Goal: Task Accomplishment & Management: Manage account settings

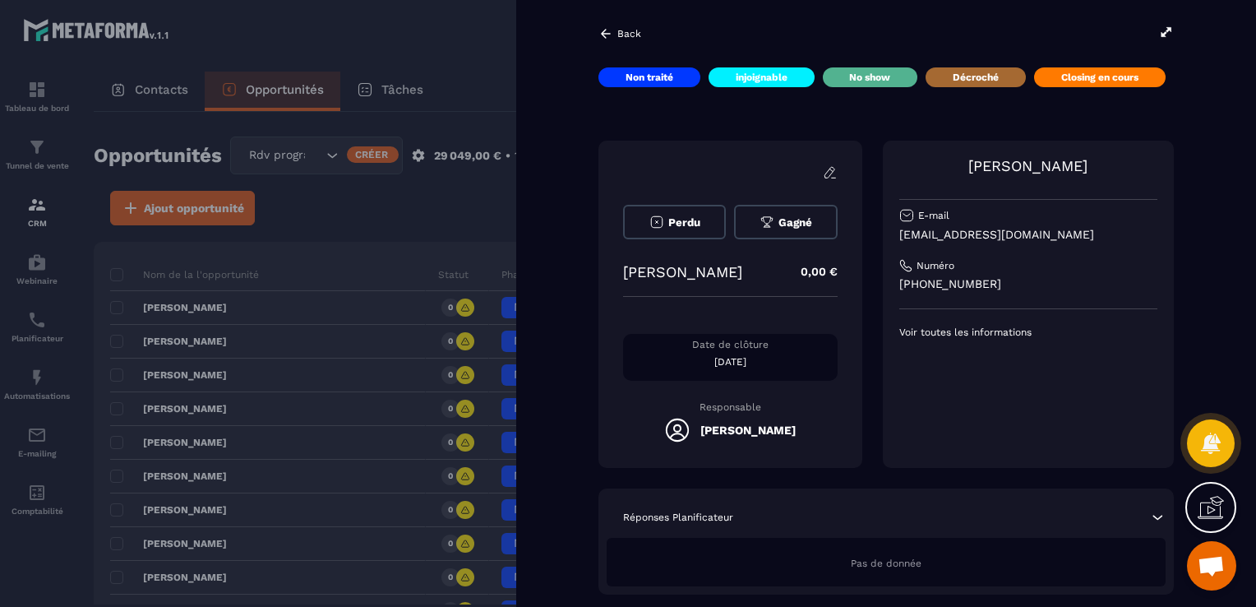
scroll to position [740, 0]
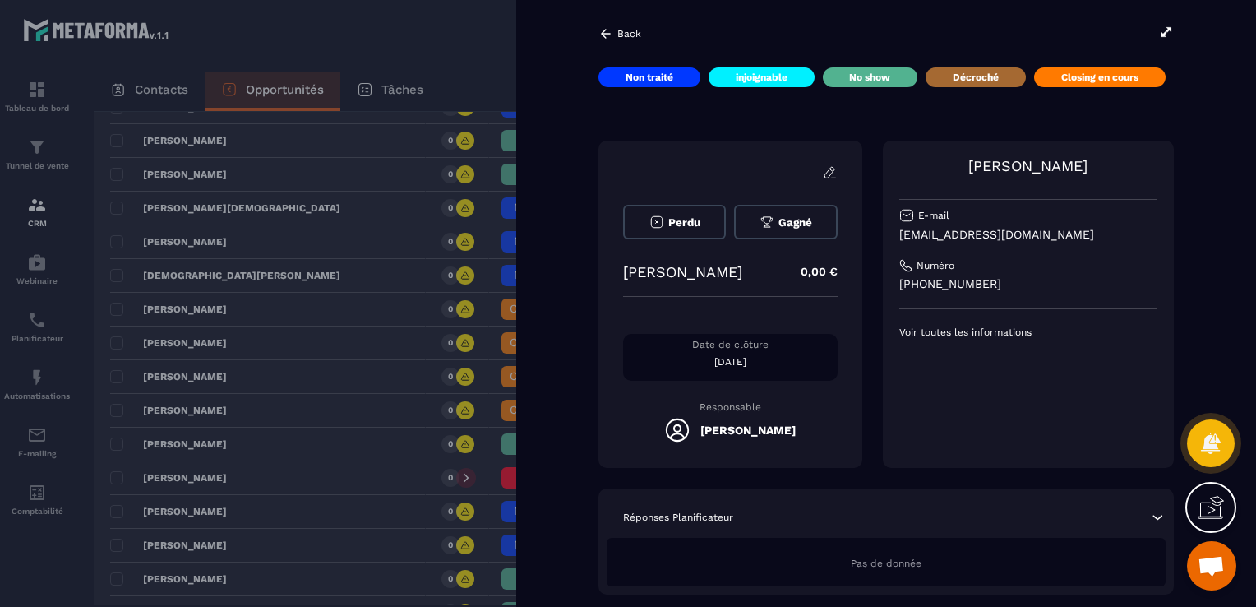
click at [375, 278] on div at bounding box center [628, 303] width 1256 height 607
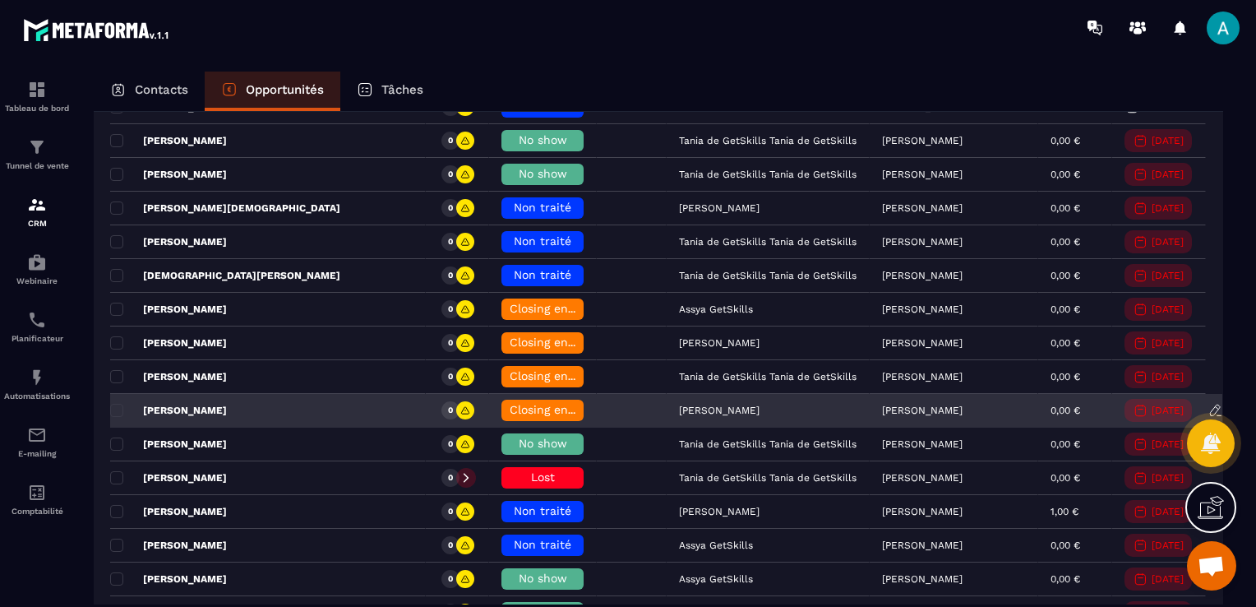
drag, startPoint x: 509, startPoint y: 387, endPoint x: 504, endPoint y: 399, distance: 12.5
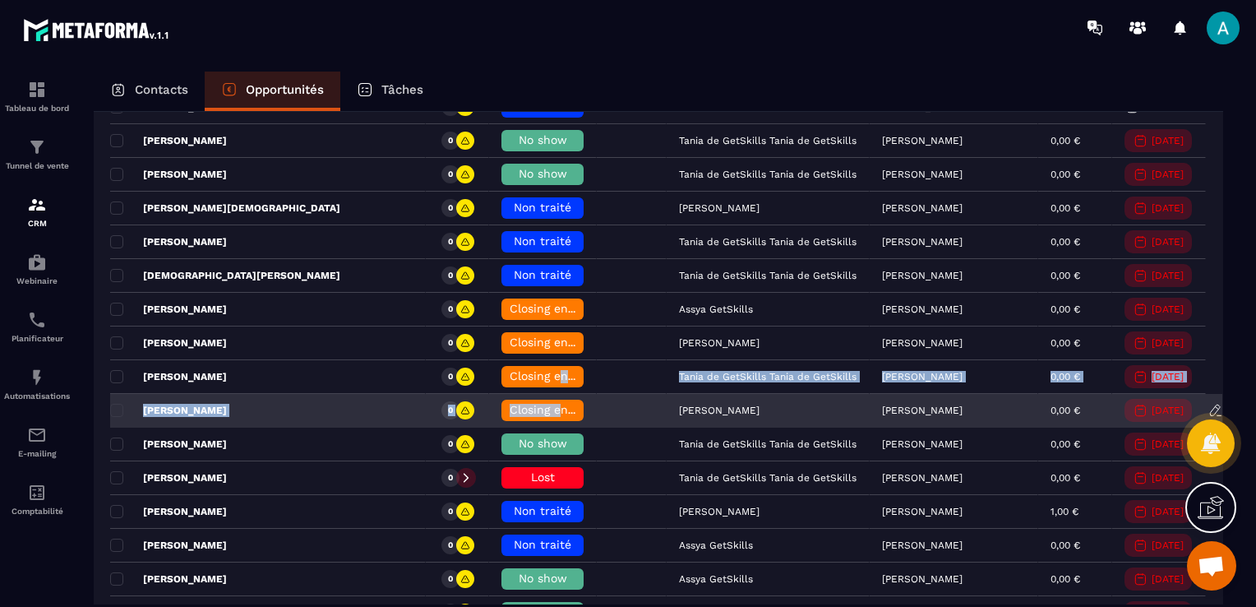
click at [510, 405] on span "Closing en cours" at bounding box center [557, 409] width 94 height 13
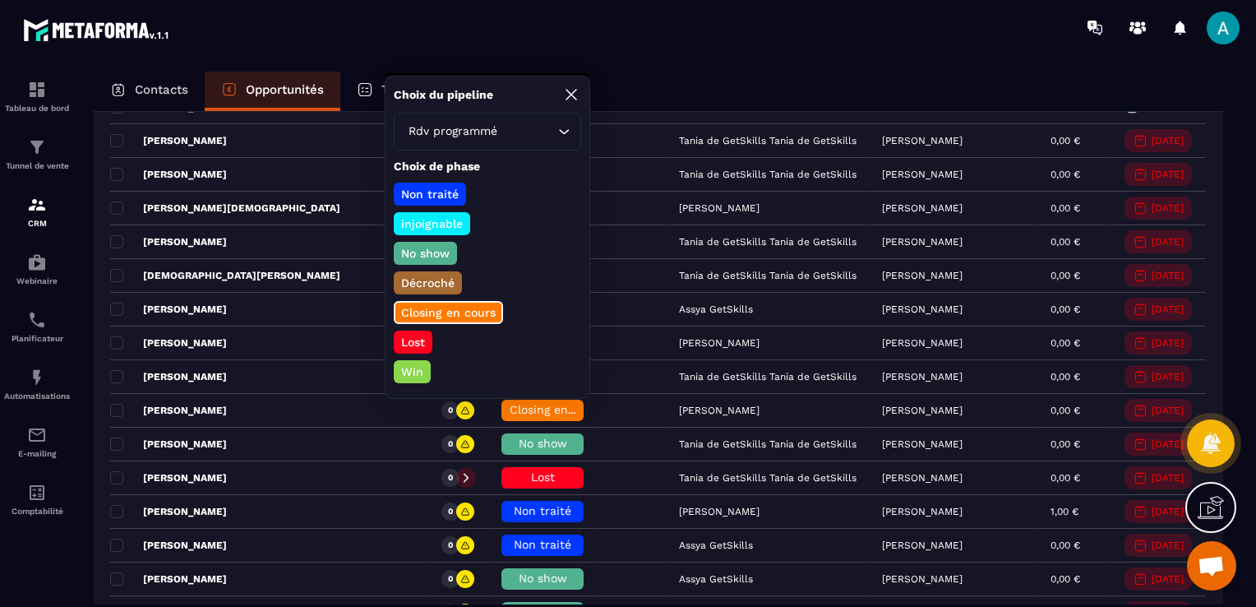
click at [418, 363] on p "Win" at bounding box center [412, 371] width 27 height 16
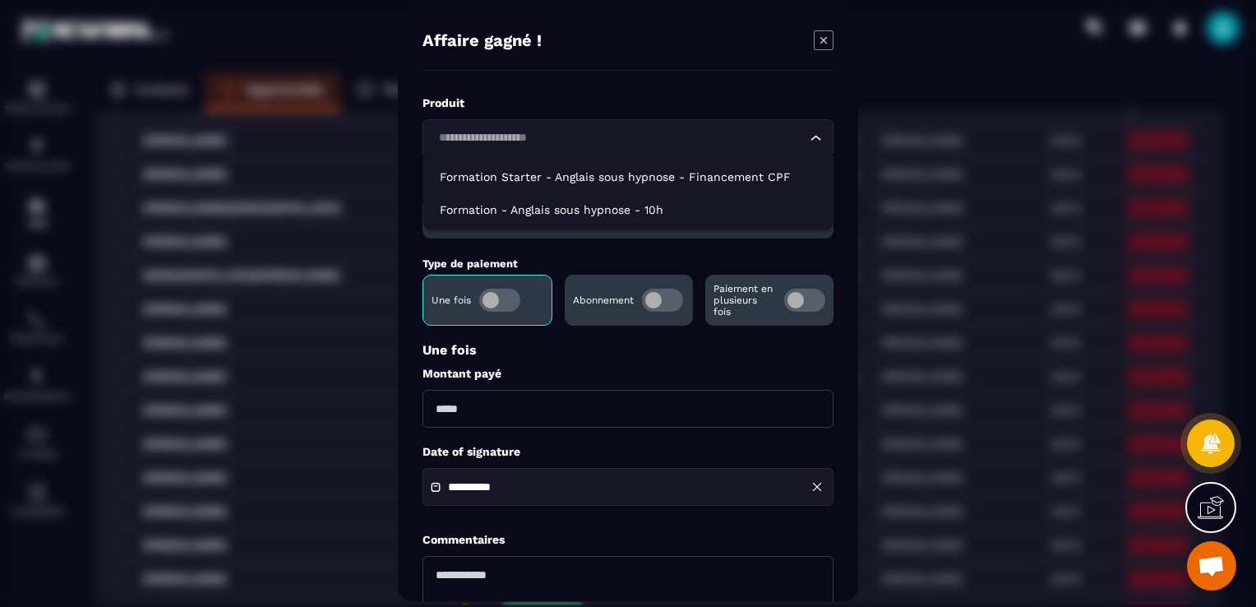
click at [521, 131] on input "Search for option" at bounding box center [619, 138] width 373 height 18
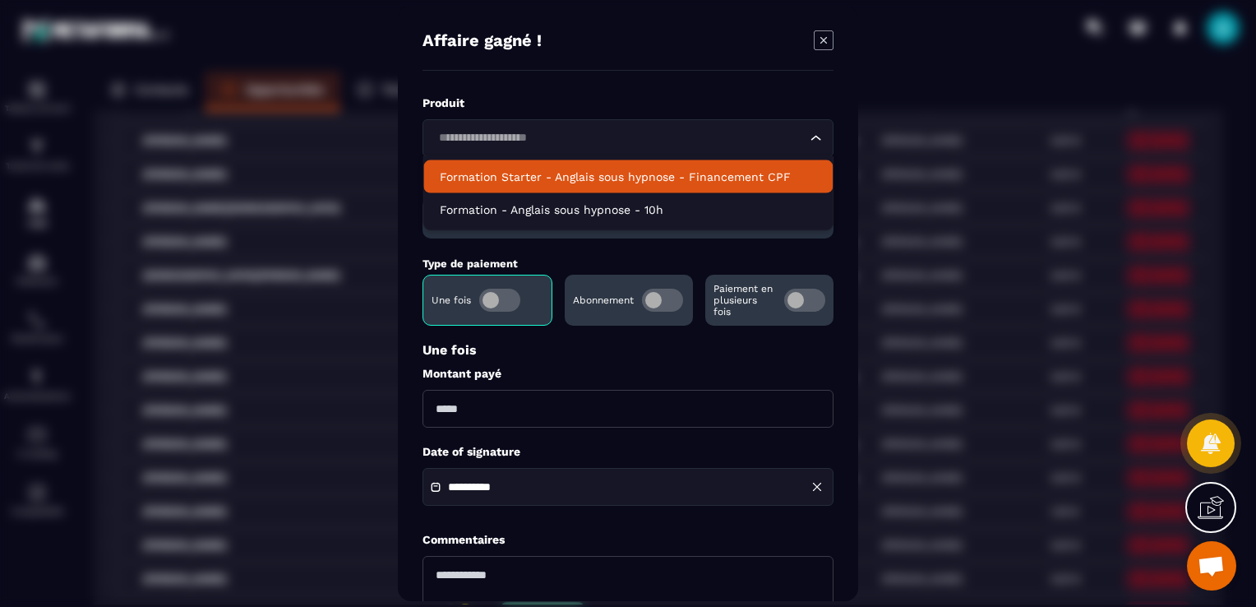
click at [553, 174] on p "Formation Starter - Anglais sous hypnose - Financement CPF" at bounding box center [628, 177] width 377 height 16
type input "*******"
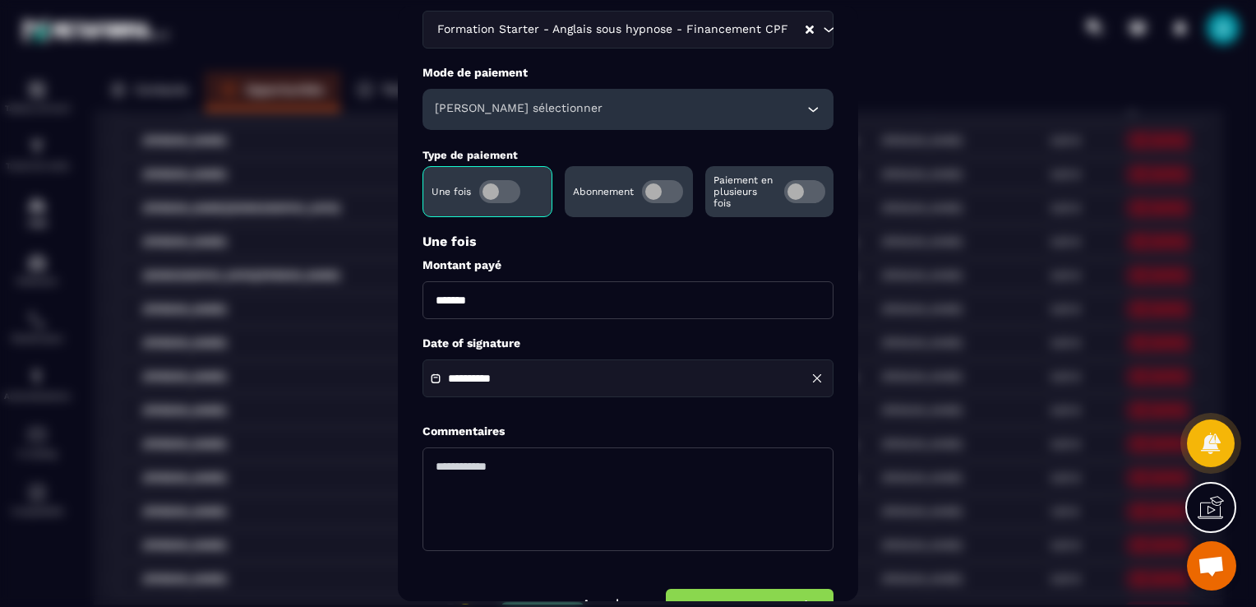
scroll to position [152, 0]
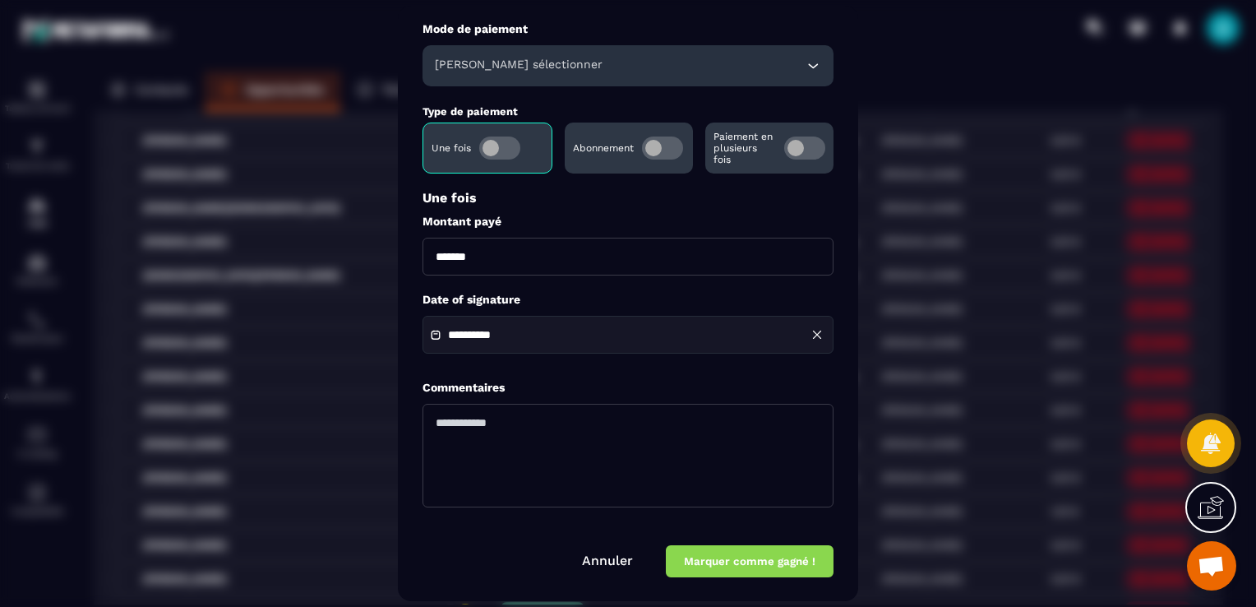
click at [750, 561] on button "Marquer comme gagné !" at bounding box center [750, 561] width 168 height 32
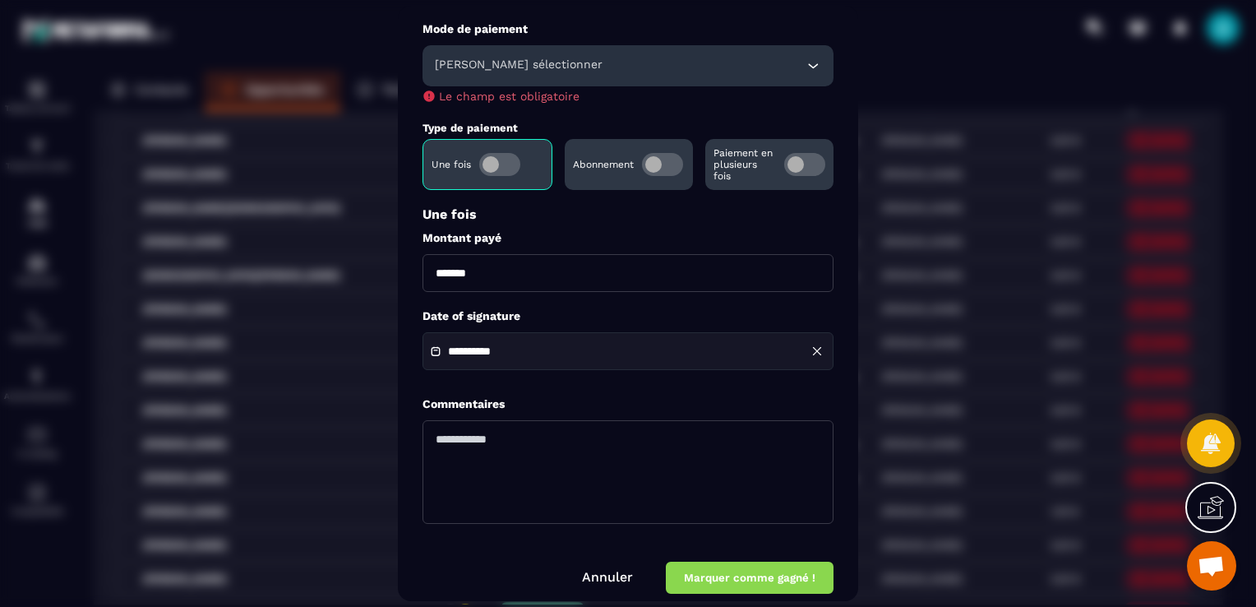
click at [531, 67] on h6 "[PERSON_NAME] sélectionner" at bounding box center [519, 66] width 168 height 16
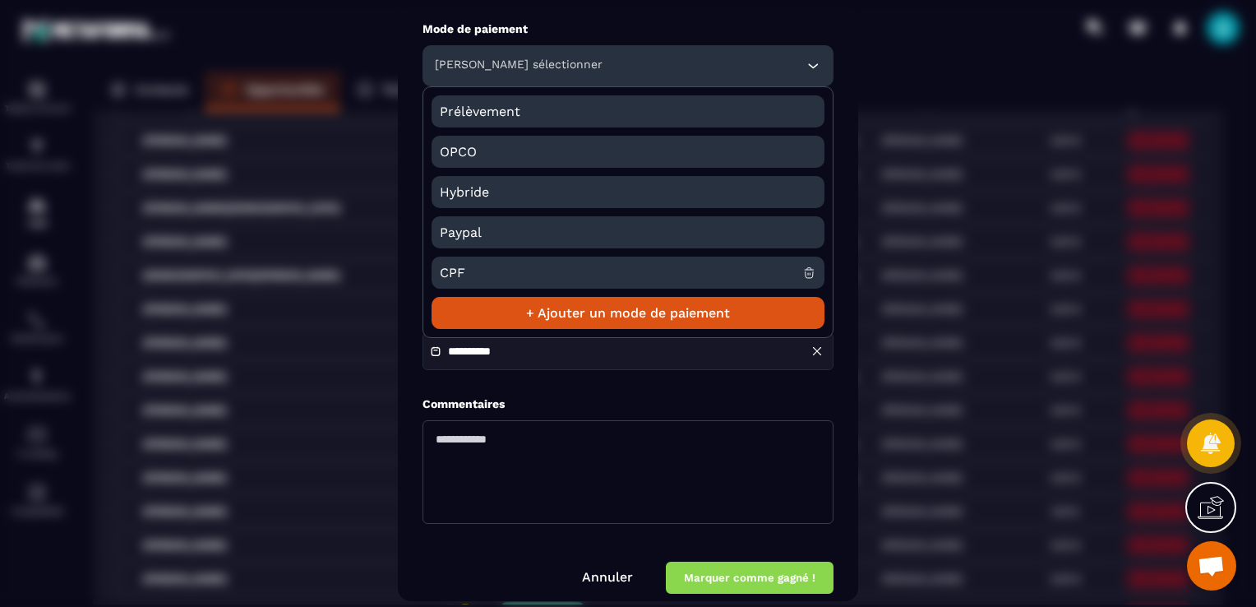
click at [469, 265] on span "CPF" at bounding box center [621, 273] width 363 height 32
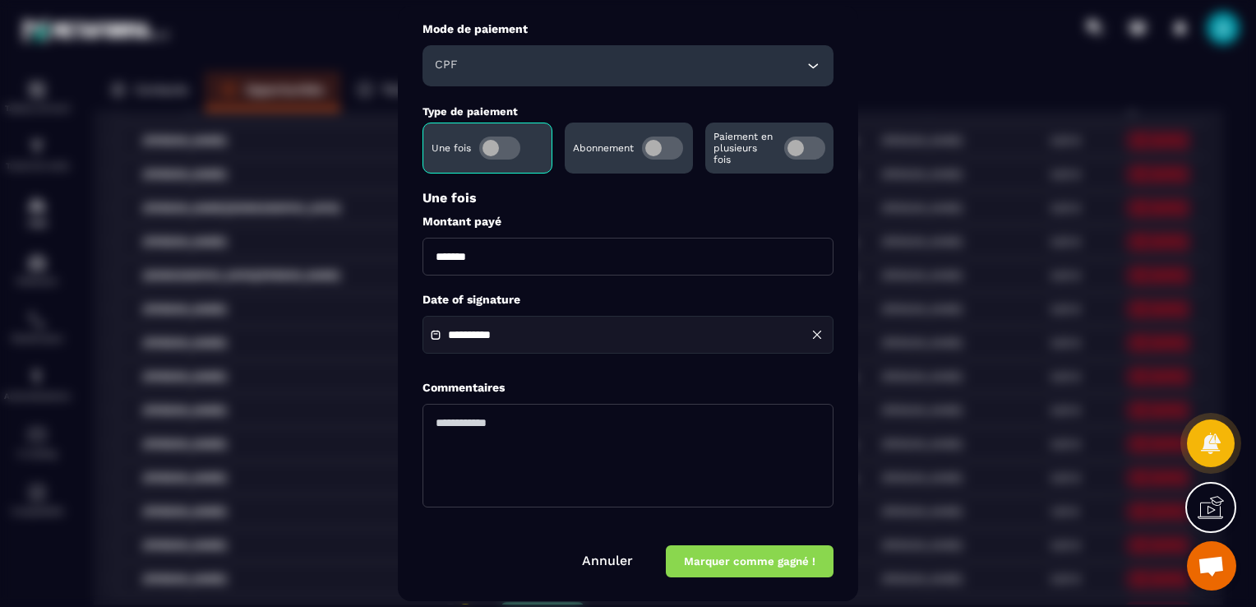
click at [760, 571] on button "Marquer comme gagné !" at bounding box center [750, 561] width 168 height 32
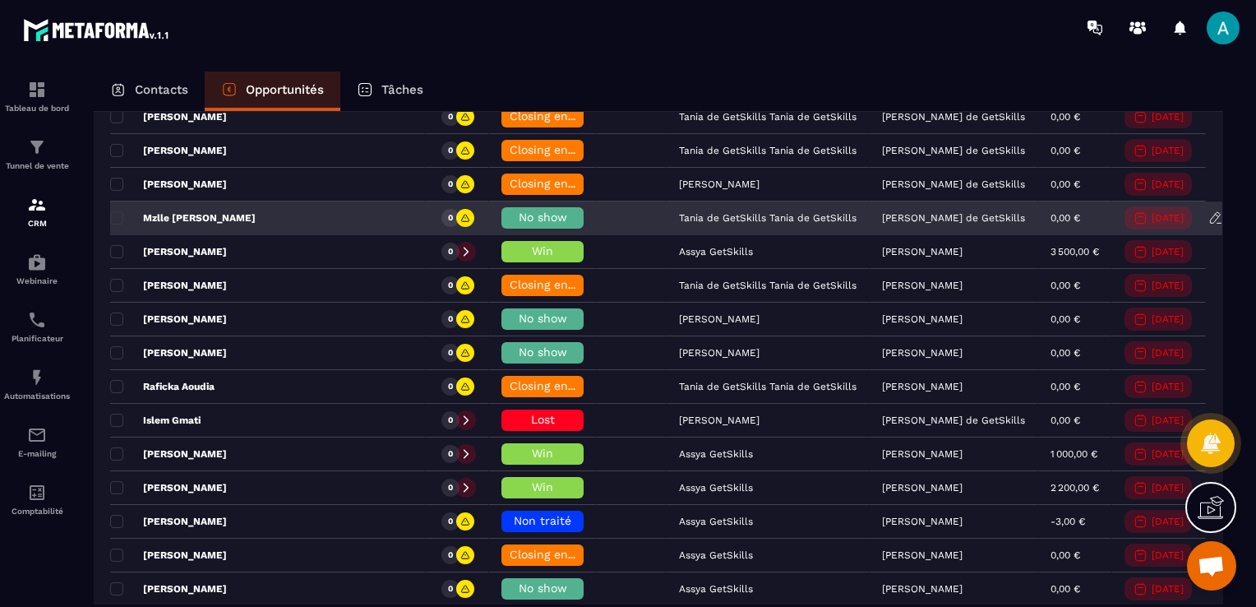
scroll to position [1809, 0]
